Goal: Find specific page/section

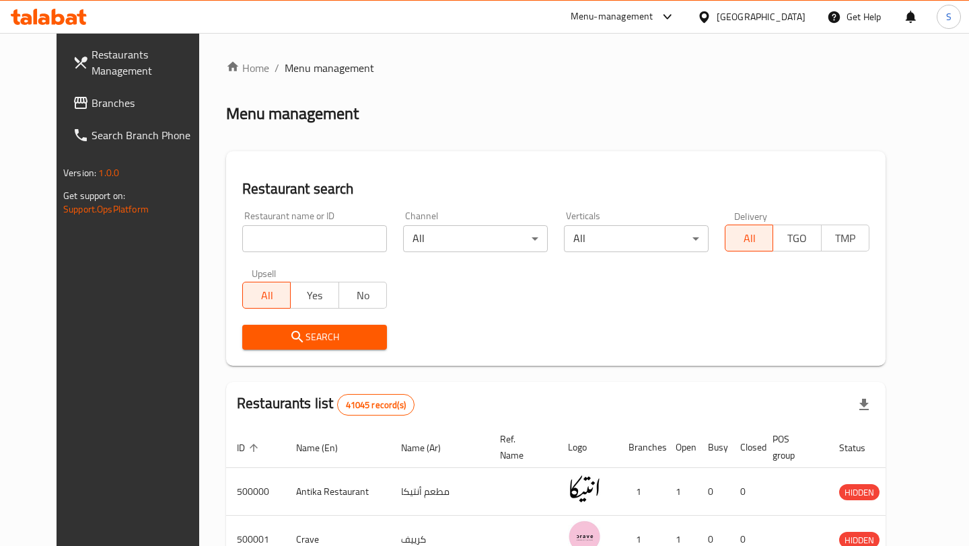
click at [290, 245] on input "search" at bounding box center [314, 238] width 145 height 27
paste input "704967"
type input "704967"
click button "Search" at bounding box center [314, 337] width 145 height 25
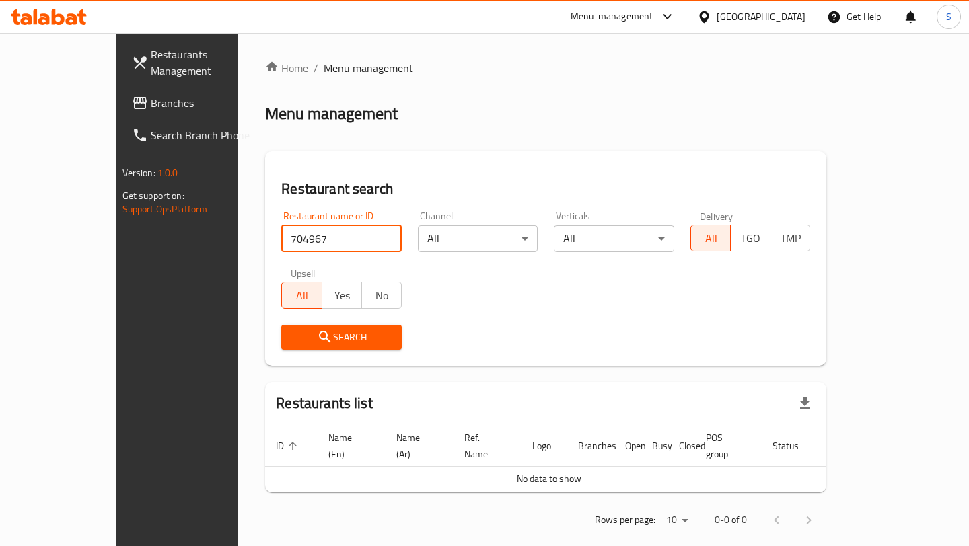
click at [795, 23] on div "[GEOGRAPHIC_DATA]" at bounding box center [761, 16] width 89 height 15
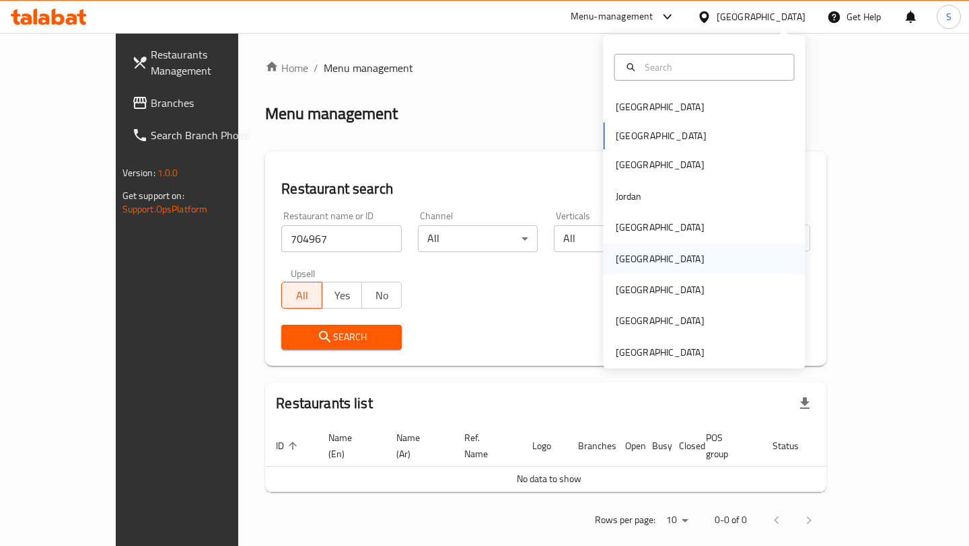
click at [660, 259] on div "[GEOGRAPHIC_DATA]" at bounding box center [704, 259] width 202 height 31
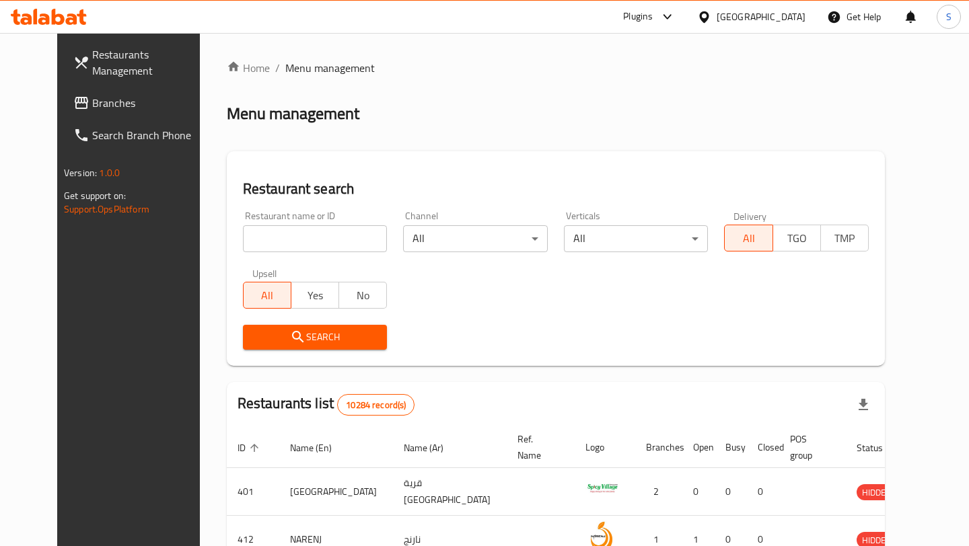
click at [332, 235] on input "search" at bounding box center [315, 238] width 145 height 27
paste input "704967"
type input "704967"
click button "Search" at bounding box center [315, 337] width 145 height 25
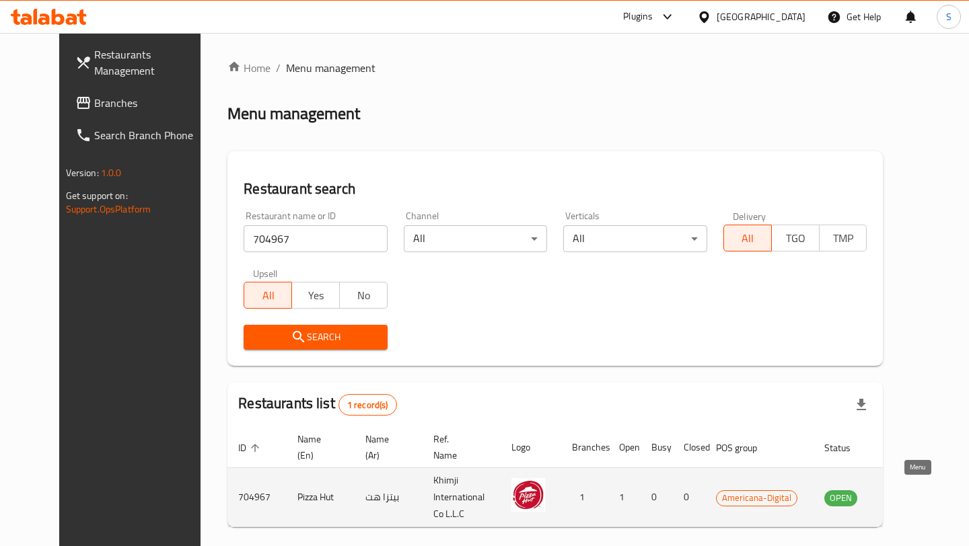
click at [911, 494] on icon "enhanced table" at bounding box center [903, 498] width 16 height 16
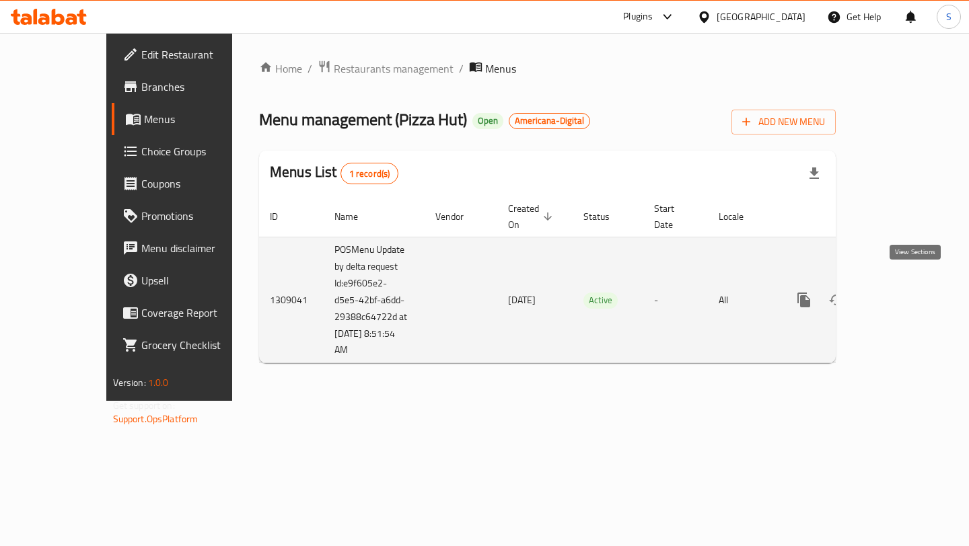
click at [907, 294] on icon "enhanced table" at bounding box center [901, 300] width 12 height 12
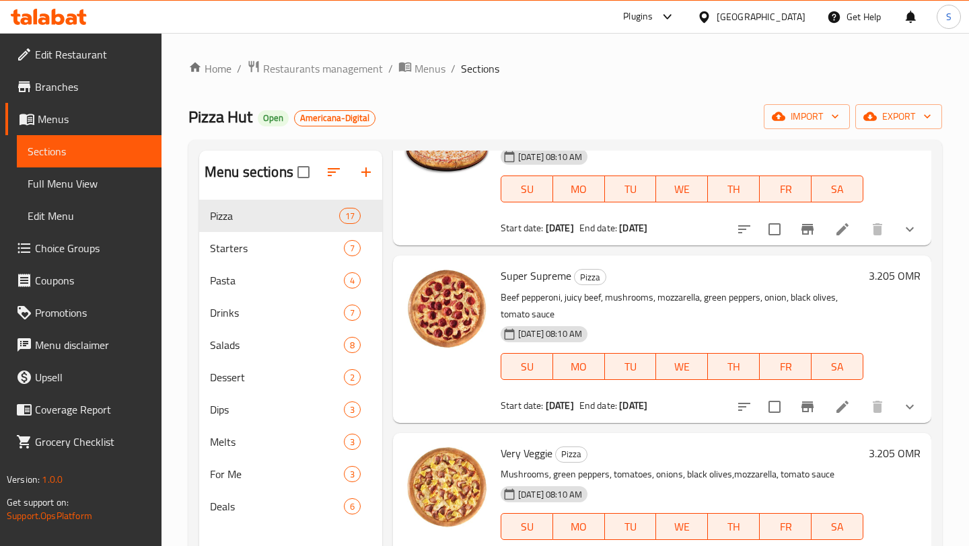
scroll to position [106, 0]
